Goal: Check status

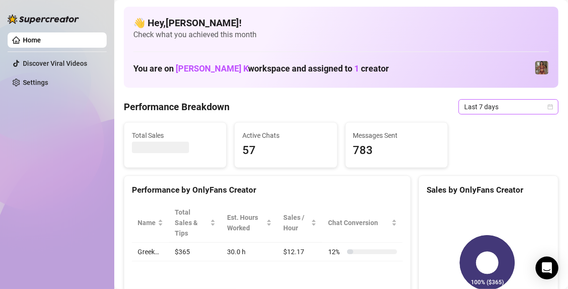
click at [485, 102] on span "Last 7 days" at bounding box center [508, 107] width 89 height 14
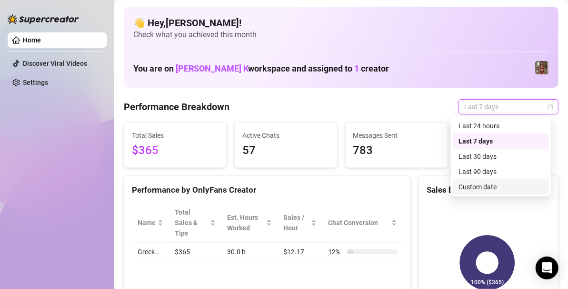
click at [481, 186] on div "Custom date" at bounding box center [501, 186] width 85 height 10
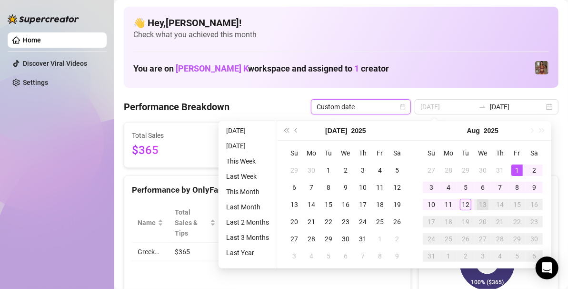
type input "2025-08-01"
click at [519, 164] on div "1" at bounding box center [516, 169] width 11 height 11
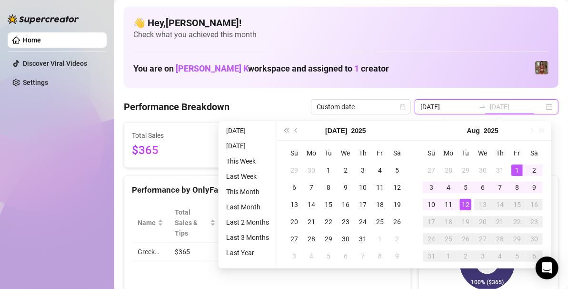
type input "2025-08-12"
click at [471, 208] on td "12" at bounding box center [465, 204] width 17 height 17
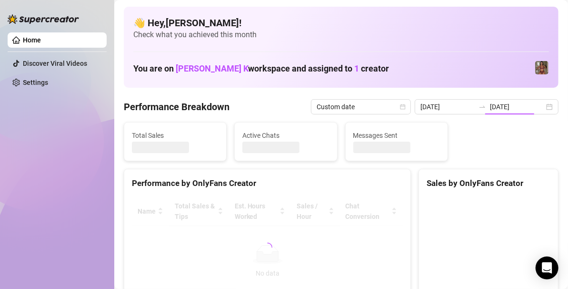
type input "2025-08-01"
type input "2025-08-12"
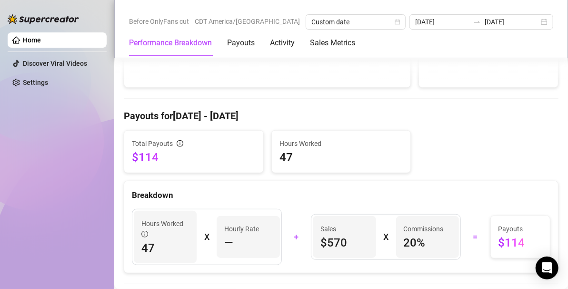
scroll to position [253, 0]
